Goal: Task Accomplishment & Management: Manage account settings

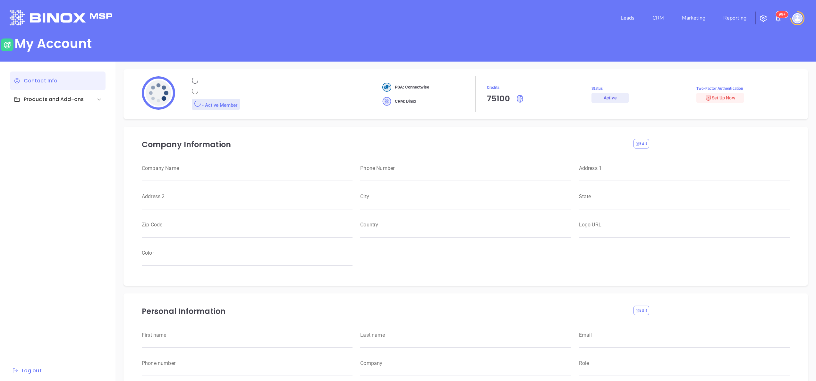
type input "Motiva Networks"
type input "(646) 374-1820"
type input "1100 Franklin Avenue"
type input "Garden City"
type input "[US_STATE]"
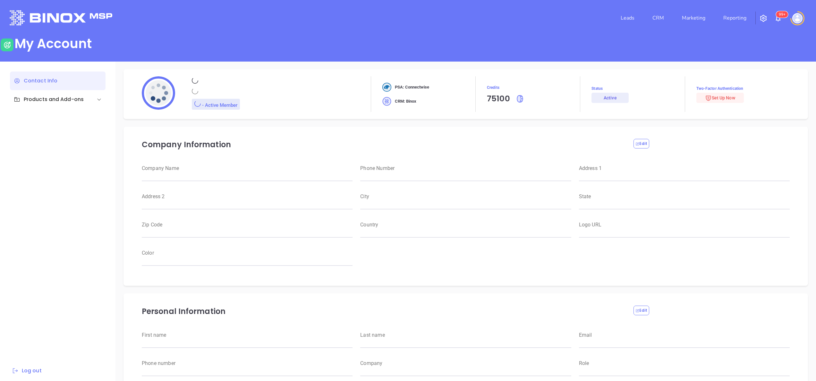
type input "11530"
type input "USA"
type input "https://motiva.net/wp-content/uploads/2024/02/Motiva-Networks-High-DPI.png"
type input "#007aff"
type input "[PERSON_NAME]"
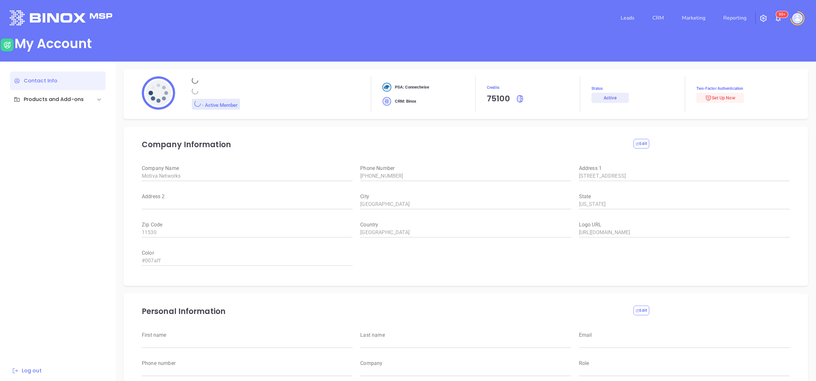
type input "[PERSON_NAME]"
type input "anabell@motiva.net"
type input "6465510554"
type input "Motiva Networks"
type input "Marketing"
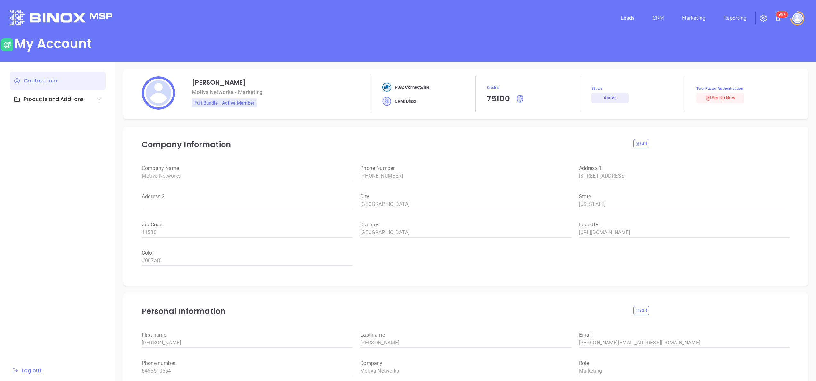
drag, startPoint x: 0, startPoint y: 0, endPoint x: 226, endPoint y: 8, distance: 226.2
click at [226, 8] on div "Leads CRM Marketing Reporting 99+" at bounding box center [408, 17] width 804 height 23
click at [734, 17] on link "Reporting" at bounding box center [735, 18] width 28 height 13
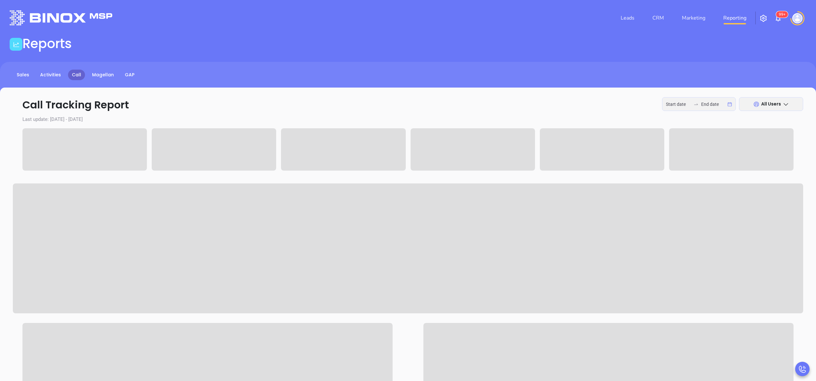
type input "2025-09-22"
type input "2025-09-24"
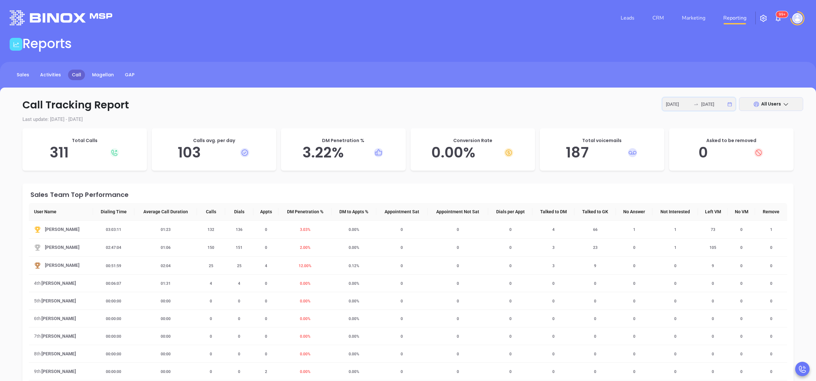
click at [676, 103] on input "2025-09-22" at bounding box center [678, 104] width 25 height 7
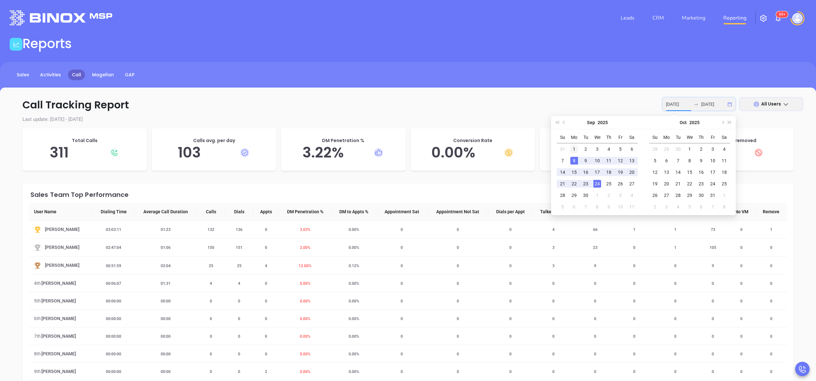
type input "2025-09-01"
click at [573, 152] on div "1" at bounding box center [574, 149] width 8 height 8
type input "2025-09-24"
click at [599, 185] on div "24" at bounding box center [597, 184] width 8 height 8
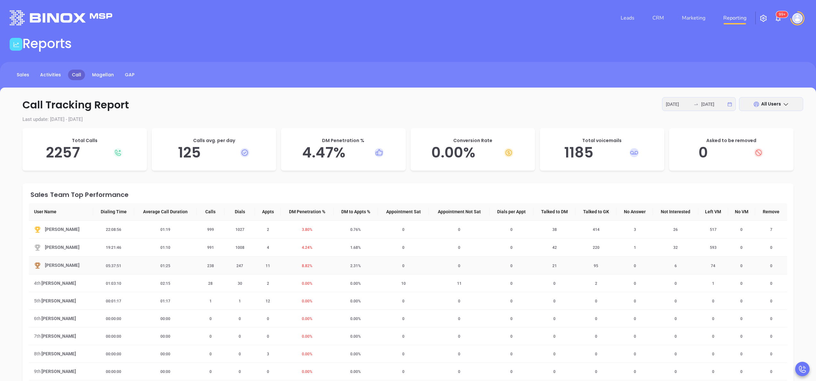
click at [302, 264] on span "8.82 %" at bounding box center [307, 266] width 18 height 4
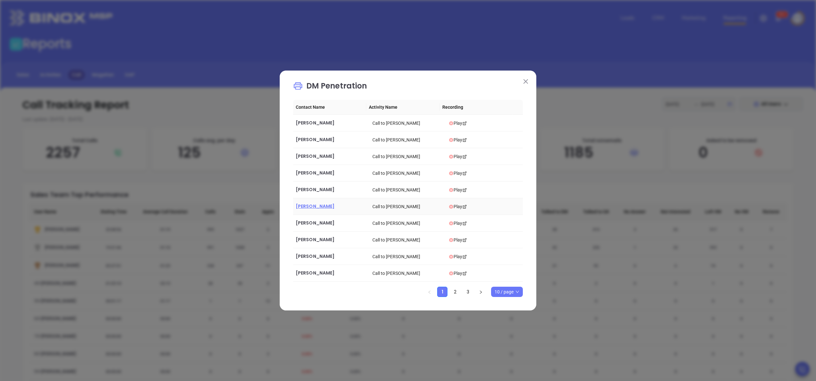
click at [302, 207] on span "Owen Chi" at bounding box center [315, 206] width 39 height 6
click at [525, 79] on img at bounding box center [525, 81] width 4 height 4
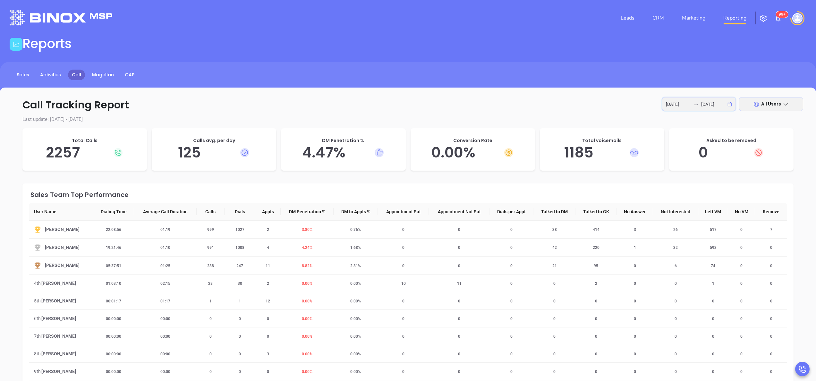
click at [679, 101] on input "2025-09-01" at bounding box center [678, 104] width 25 height 7
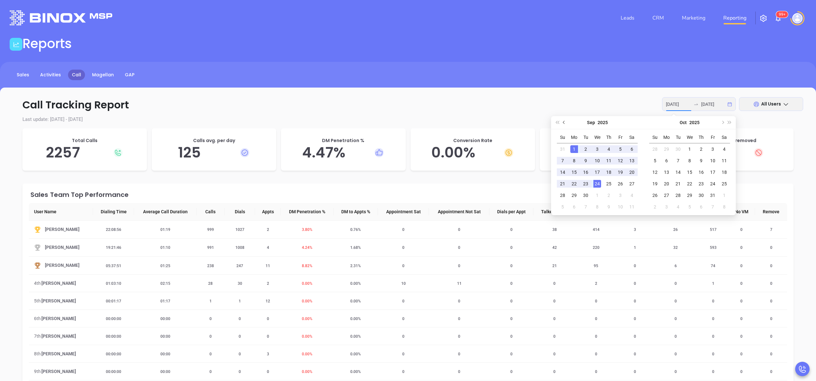
click at [566, 123] on button "Previous month (PageUp)" at bounding box center [564, 122] width 7 height 13
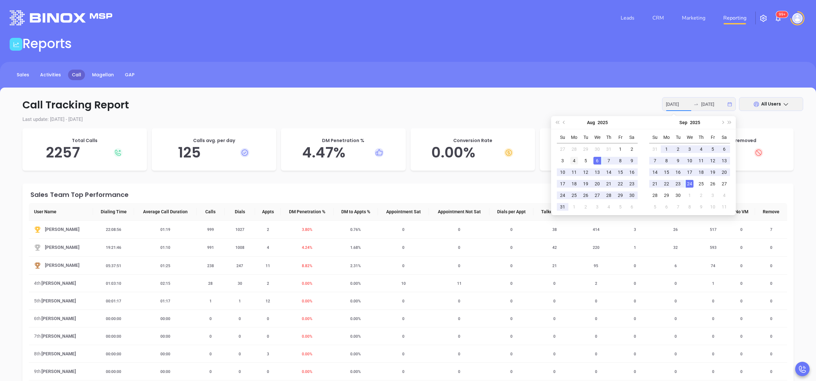
type input "2025-08-04"
click at [573, 165] on td "4" at bounding box center [574, 161] width 12 height 12
type input "2025-09-24"
click at [691, 182] on div "24" at bounding box center [690, 184] width 8 height 8
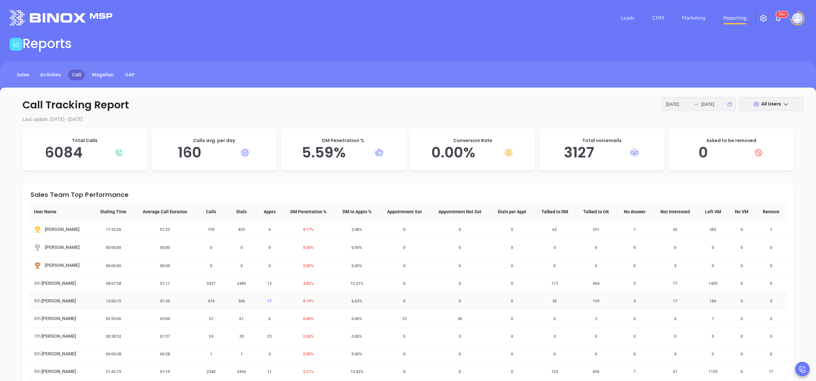
click at [267, 299] on span "17" at bounding box center [269, 301] width 12 height 4
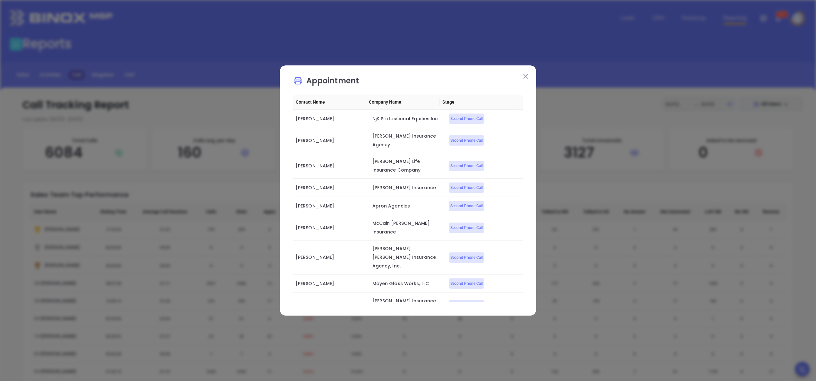
click at [526, 75] on img at bounding box center [525, 76] width 4 height 4
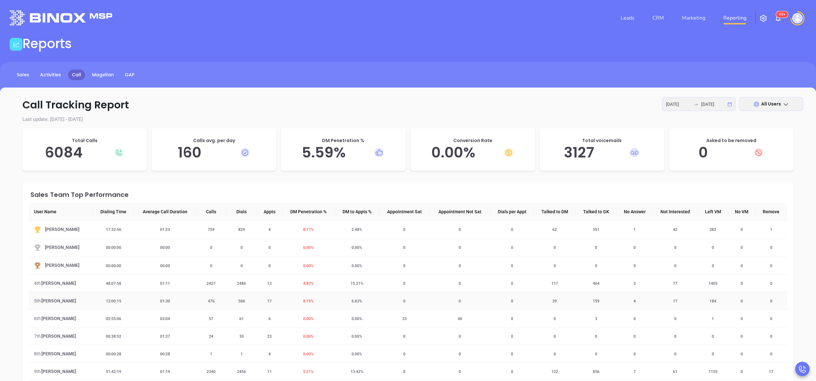
click at [307, 301] on span "8.19 %" at bounding box center [308, 301] width 18 height 4
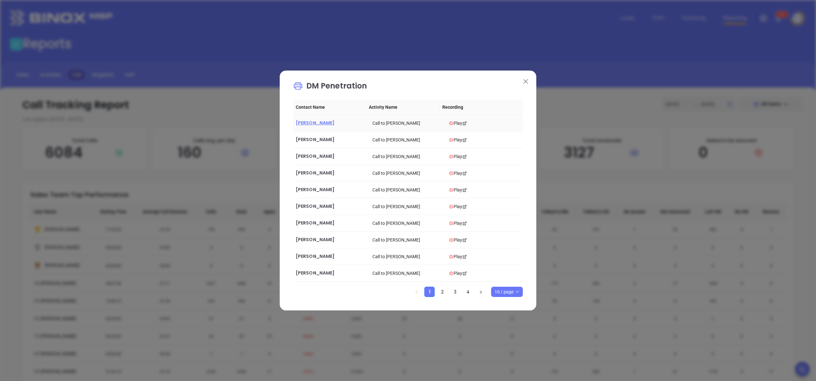
click at [320, 122] on span "Francis Lensing" at bounding box center [315, 123] width 39 height 6
click at [524, 81] on img at bounding box center [525, 81] width 4 height 4
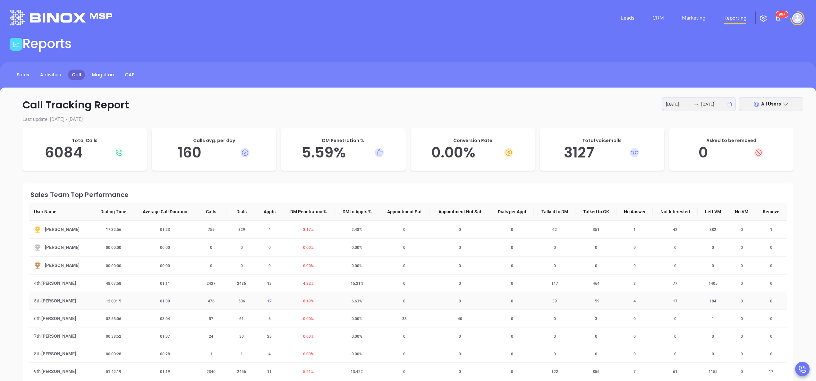
click at [267, 300] on span "17" at bounding box center [269, 301] width 12 height 4
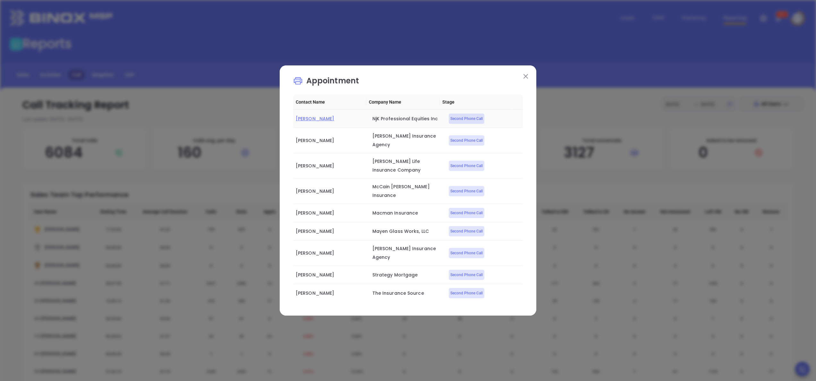
click at [318, 122] on span "Neal Khoorchand" at bounding box center [315, 118] width 38 height 6
click at [316, 228] on span "Juliana Garcia" at bounding box center [315, 231] width 38 height 6
click at [525, 75] on img at bounding box center [525, 76] width 4 height 4
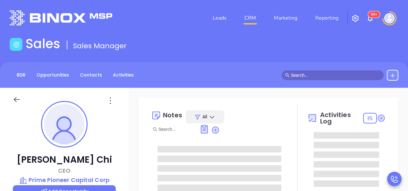
type input "[PERSON_NAME]"
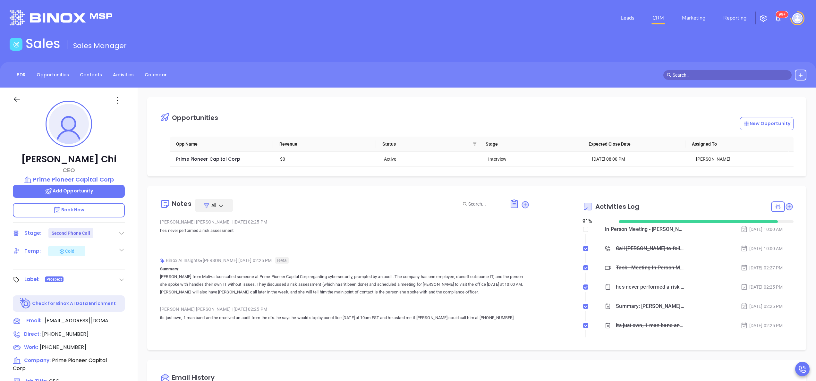
scroll to position [186, 0]
click at [408, 190] on div at bounding box center [556, 267] width 53 height 151
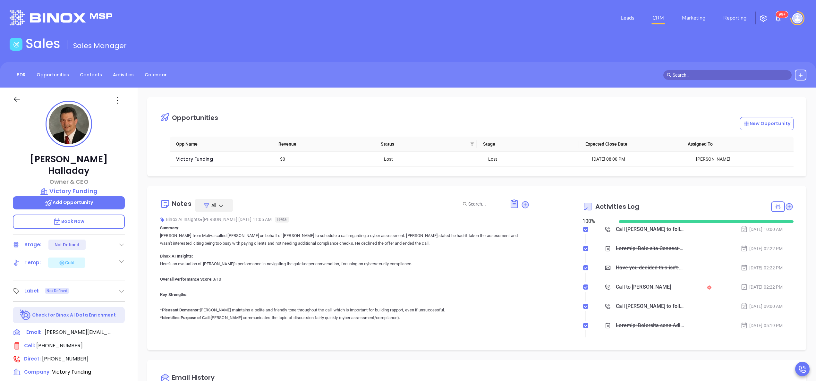
scroll to position [816, 0]
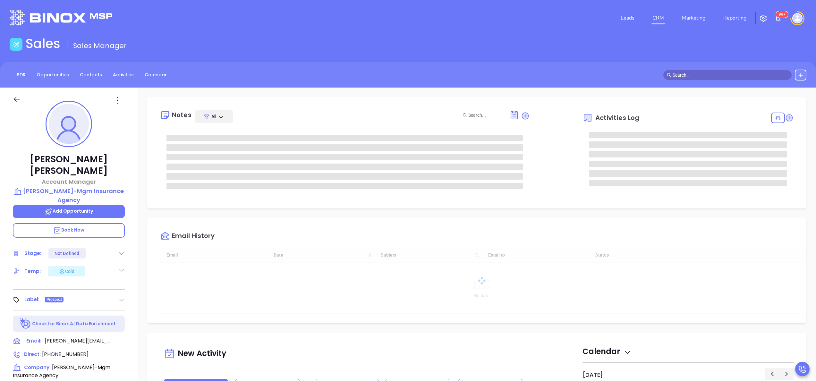
type input "[PERSON_NAME]"
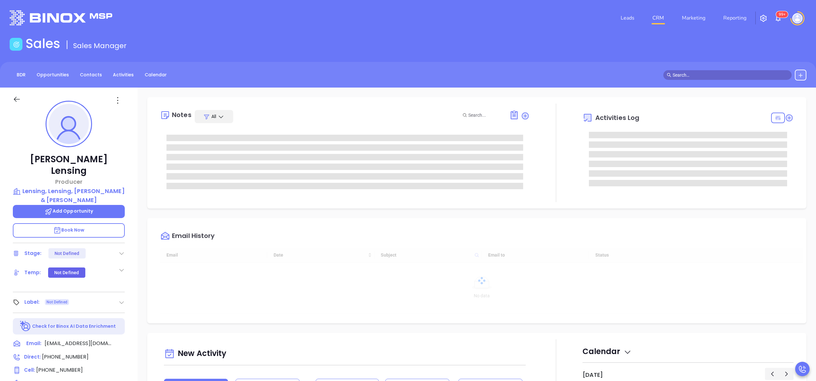
type input "[DATE]"
type input "[PERSON_NAME]"
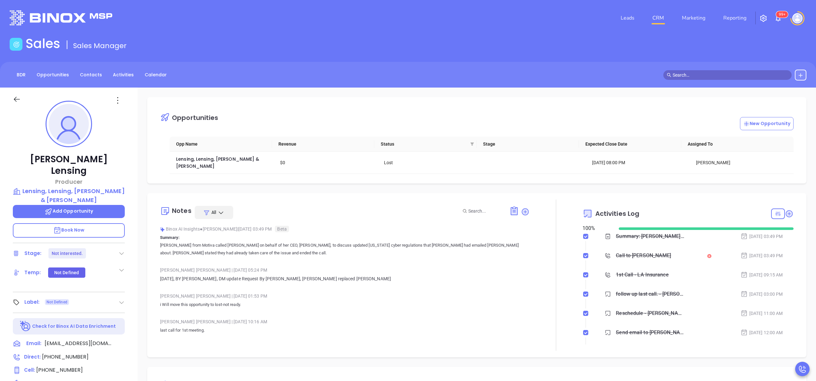
click at [456, 255] on div "Binox AI Insights ● Anabell Dominguez | Sep 18, 2025 03:49 PM Beta Summary: Ann…" at bounding box center [344, 243] width 369 height 38
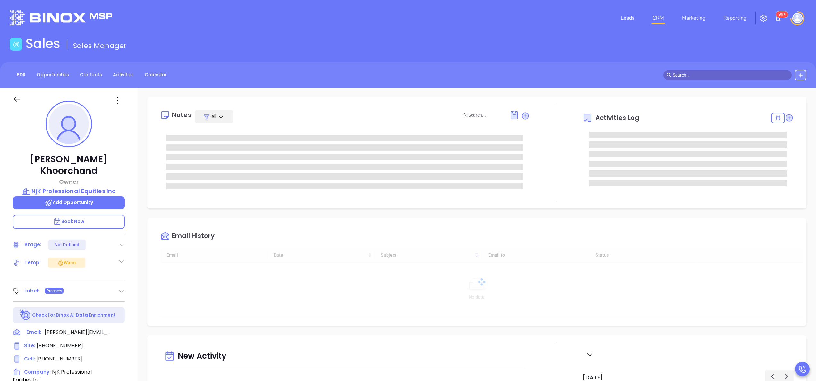
type input "[DATE]"
type input "[PERSON_NAME]"
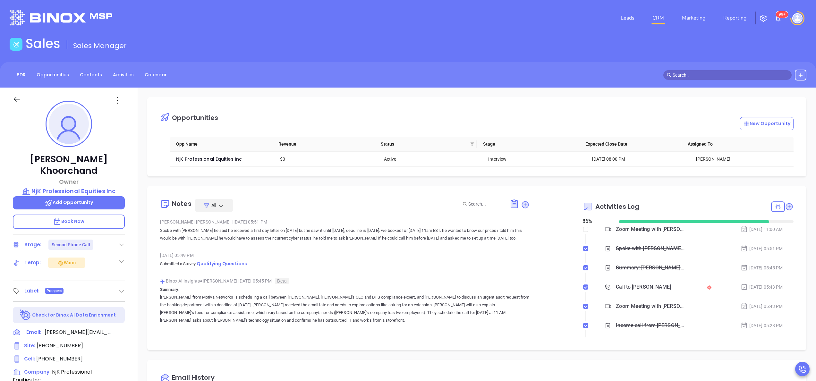
click at [342, 301] on p "Annabelle from Motiva Networks is scheduling a call between Walter, Motiva's CE…" at bounding box center [344, 308] width 369 height 31
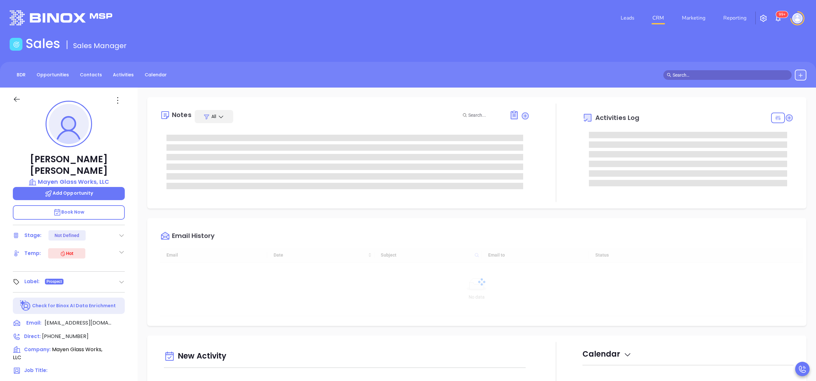
type input "[DATE]"
type input "[PERSON_NAME]"
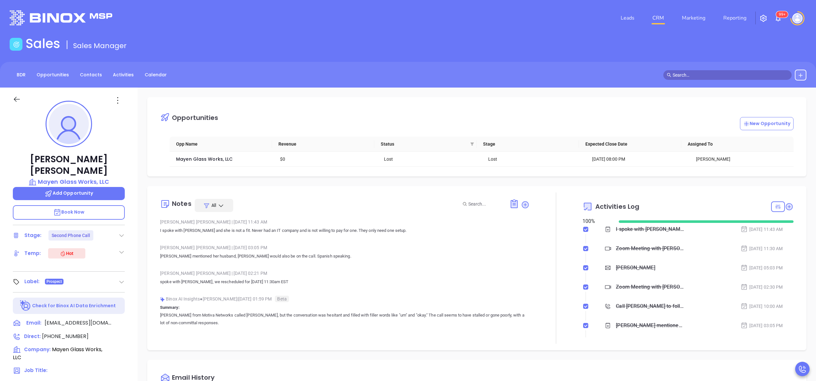
click at [680, 246] on div "Zoom Meeting with [PERSON_NAME] [DATE] 11:30 AM" at bounding box center [693, 249] width 199 height 10
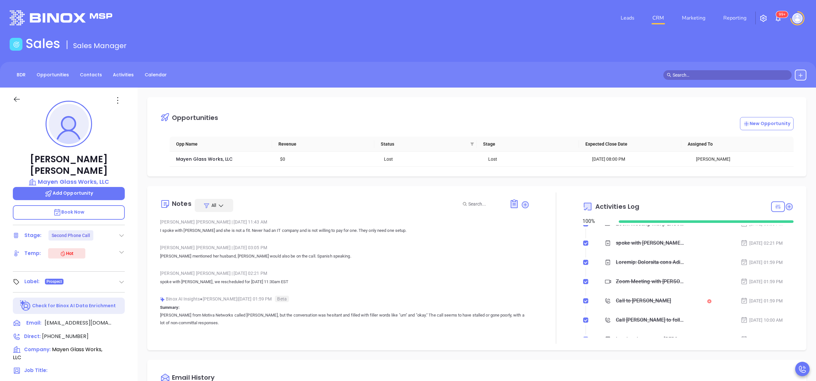
scroll to position [154, 0]
